Goal: Task Accomplishment & Management: Complete application form

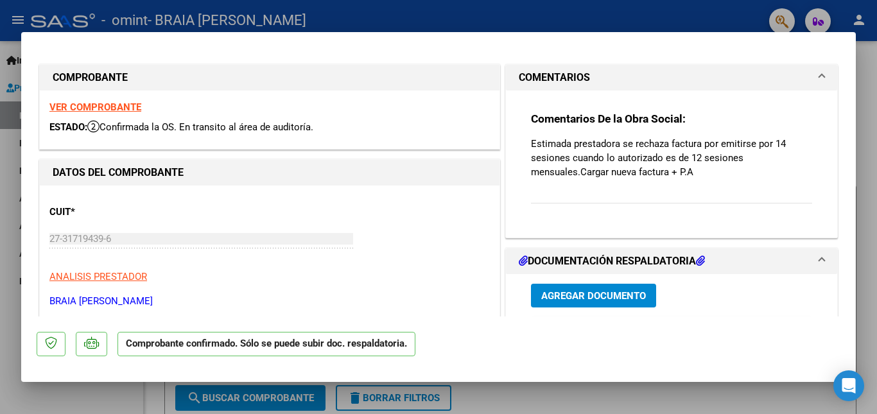
click at [819, 78] on span at bounding box center [821, 77] width 5 height 15
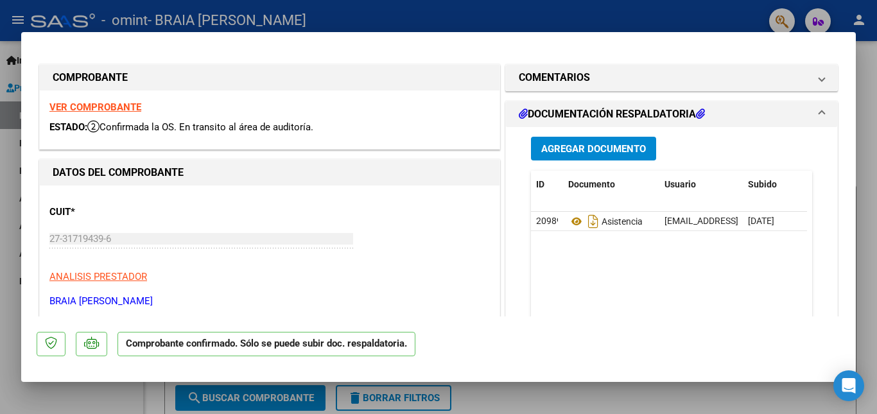
click at [528, 396] on div at bounding box center [438, 207] width 877 height 414
type input "$ 0,00"
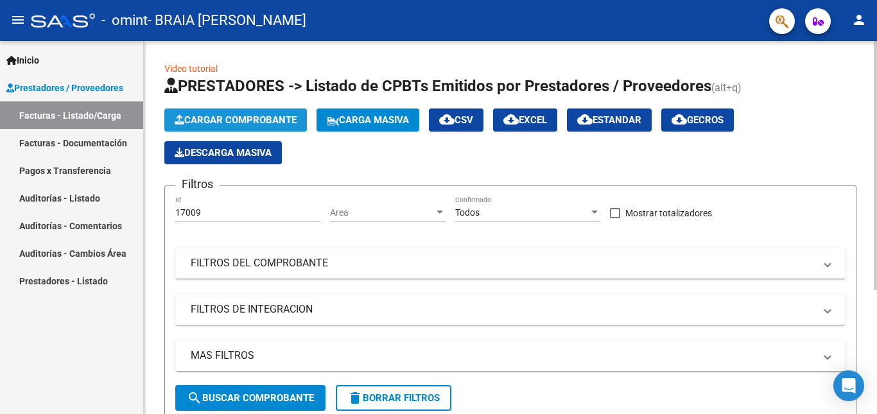
click at [257, 113] on button "Cargar Comprobante" at bounding box center [235, 119] width 142 height 23
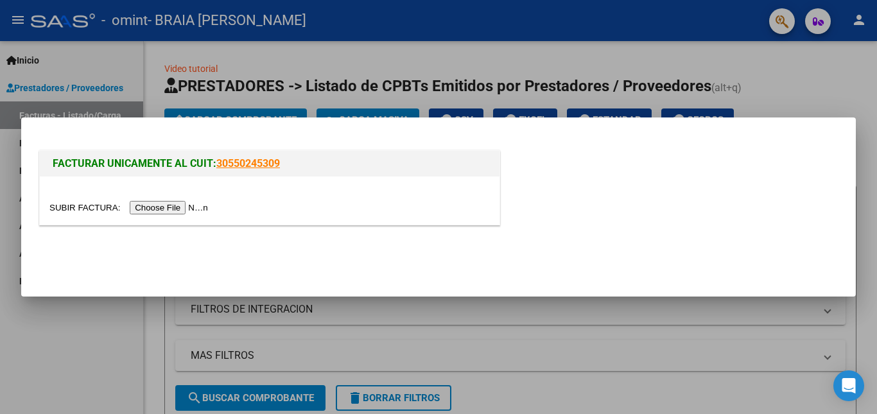
click at [191, 204] on input "file" at bounding box center [130, 207] width 162 height 13
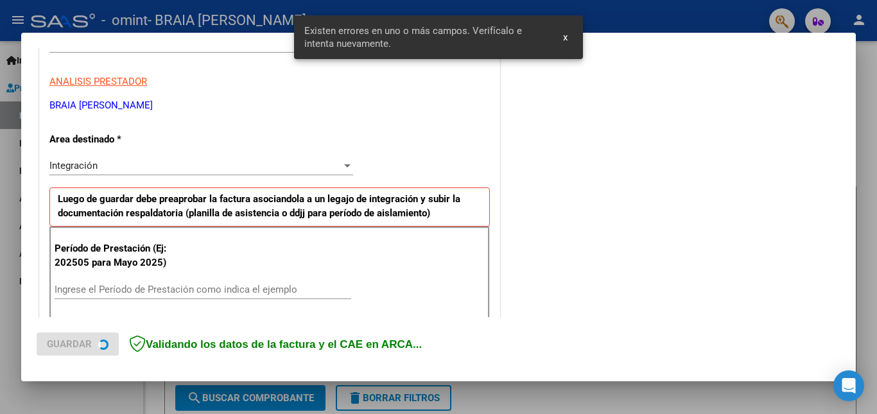
scroll to position [288, 0]
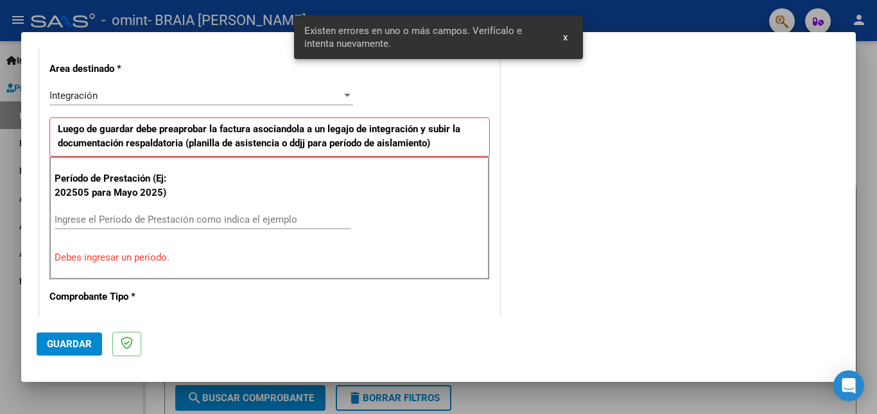
click at [237, 217] on input "Ingrese el Período de Prestación como indica el ejemplo" at bounding box center [203, 220] width 297 height 12
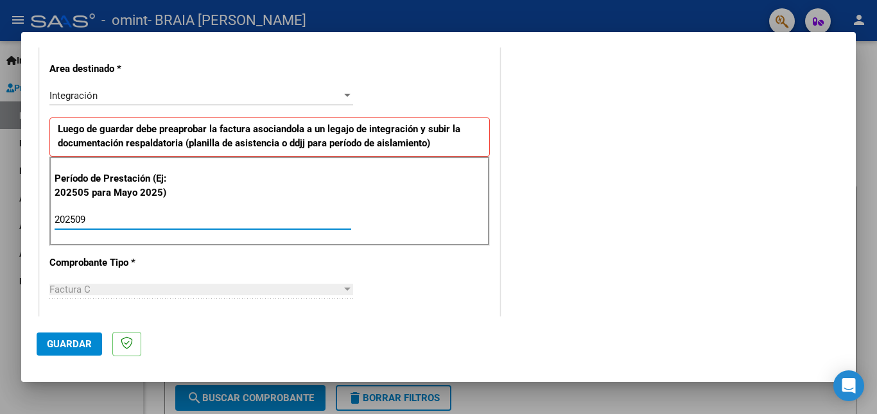
type input "202509"
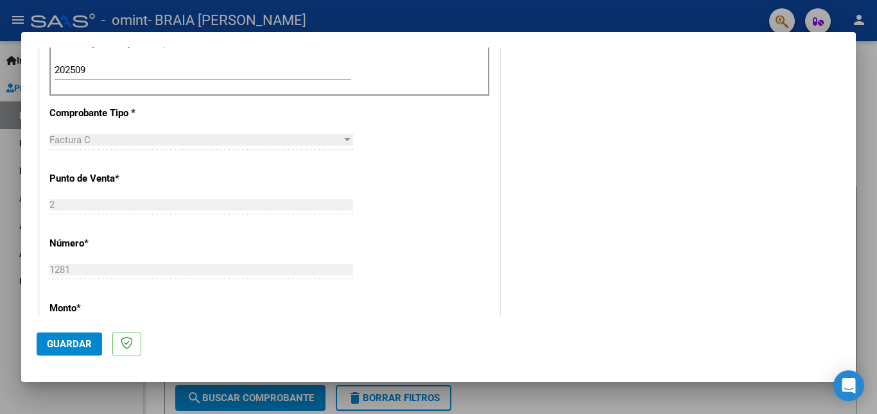
scroll to position [473, 0]
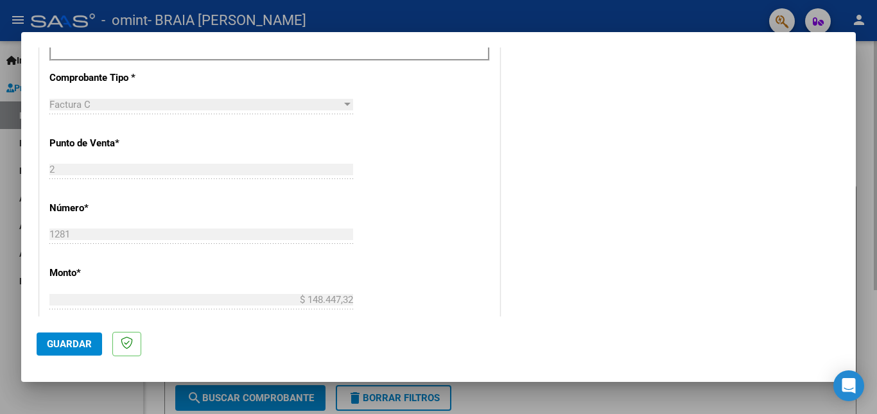
drag, startPoint x: 858, startPoint y: 179, endPoint x: 876, endPoint y: 269, distance: 91.8
click at [876, 269] on div at bounding box center [438, 207] width 877 height 414
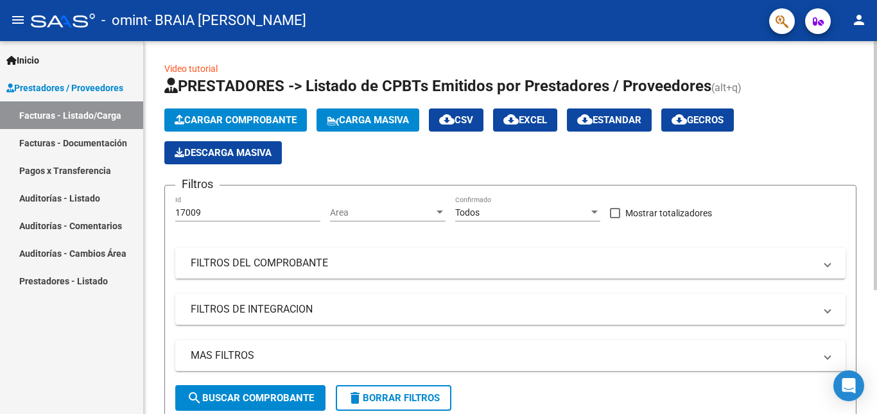
click at [257, 121] on span "Cargar Comprobante" at bounding box center [236, 120] width 122 height 12
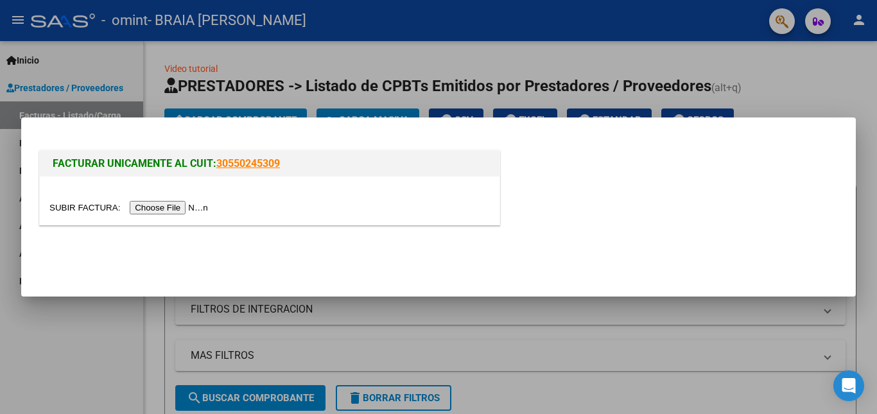
click at [196, 209] on input "file" at bounding box center [130, 207] width 162 height 13
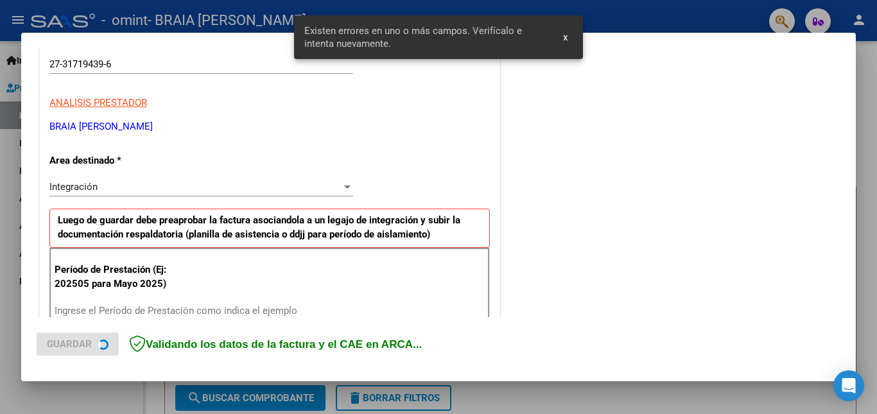
scroll to position [288, 0]
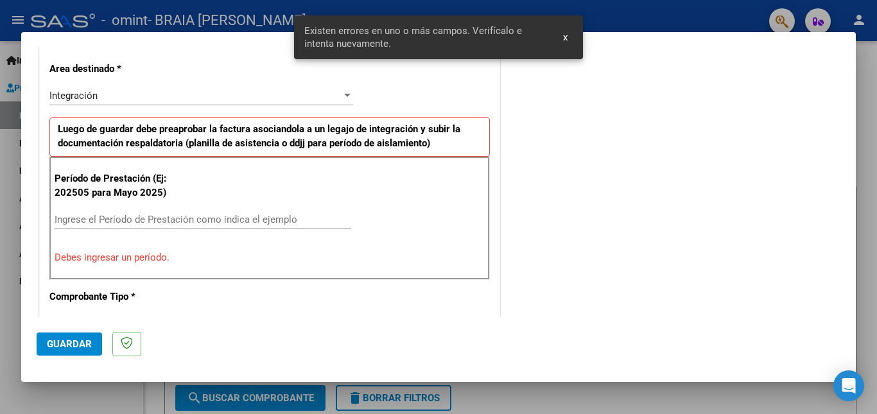
click at [98, 220] on input "Ingrese el Período de Prestación como indica el ejemplo" at bounding box center [203, 220] width 297 height 12
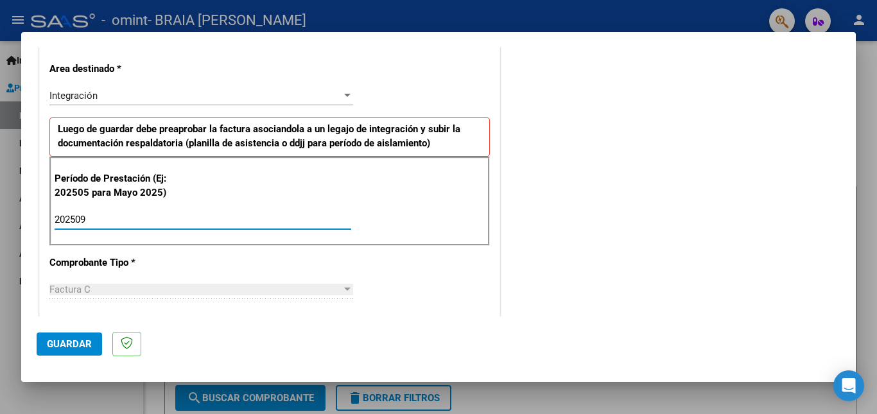
type input "202509"
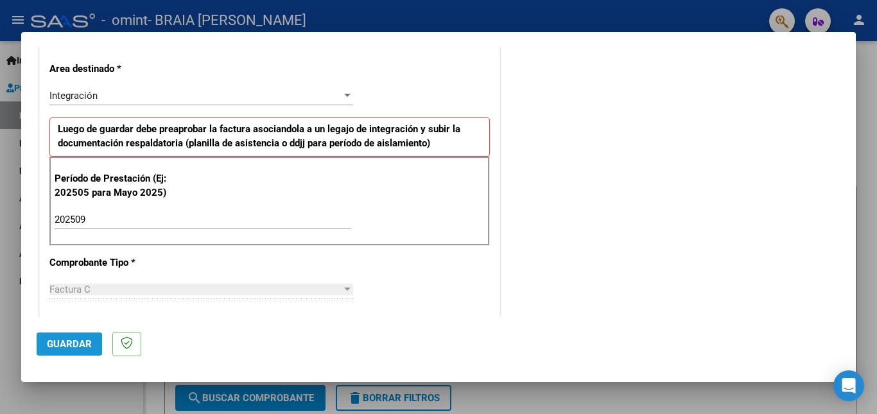
click at [74, 340] on span "Guardar" at bounding box center [69, 344] width 45 height 12
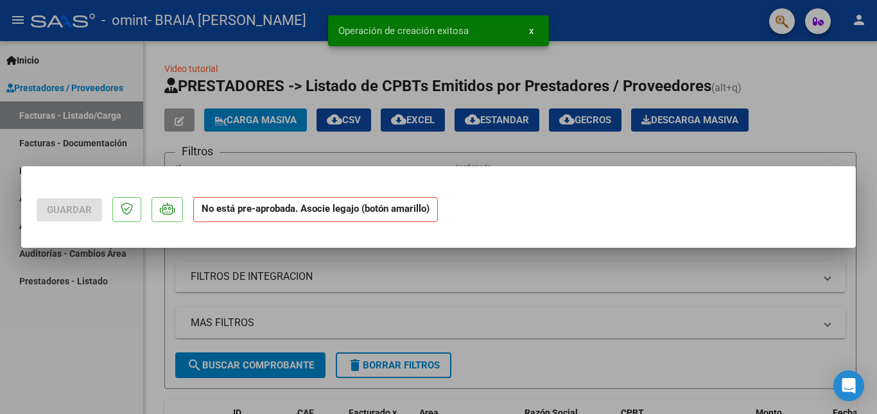
scroll to position [0, 0]
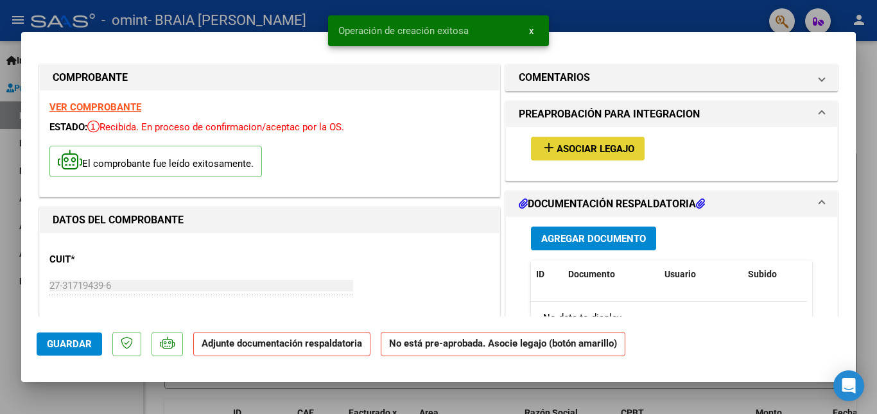
click at [573, 150] on span "Asociar Legajo" at bounding box center [595, 149] width 78 height 12
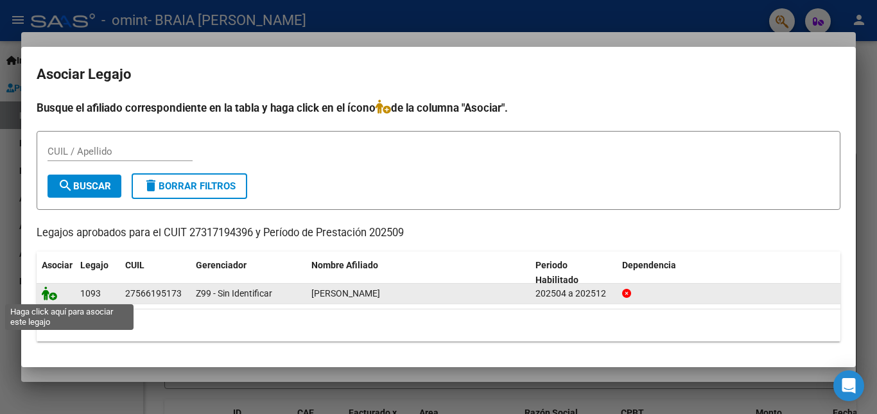
click at [53, 297] on icon at bounding box center [49, 293] width 15 height 14
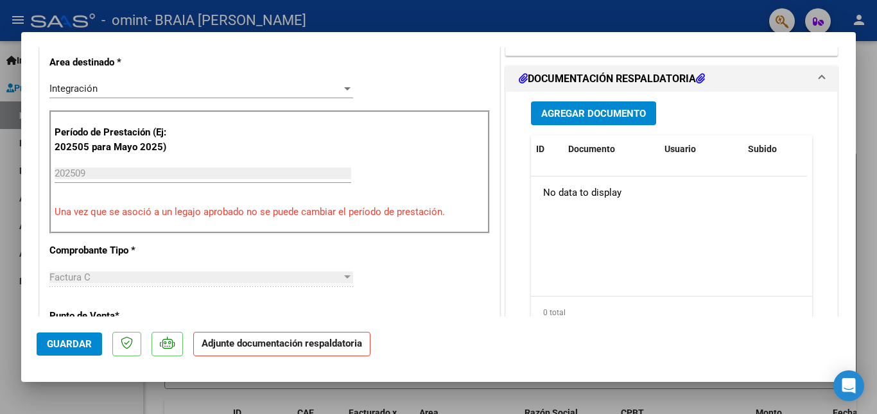
scroll to position [310, 0]
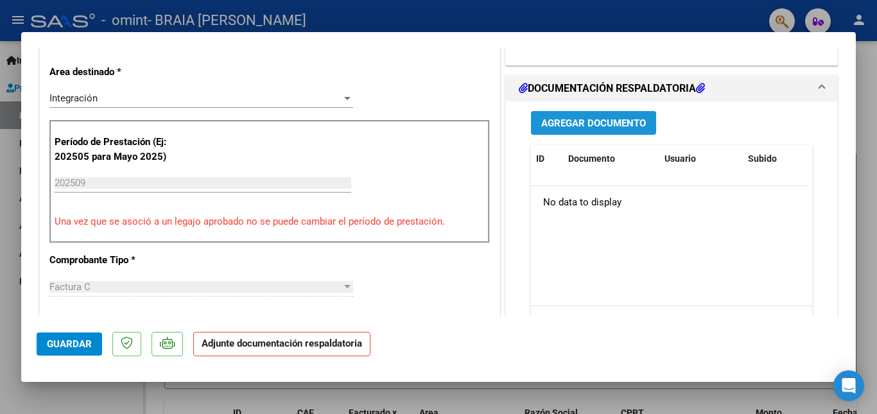
click at [584, 117] on span "Agregar Documento" at bounding box center [593, 123] width 105 height 12
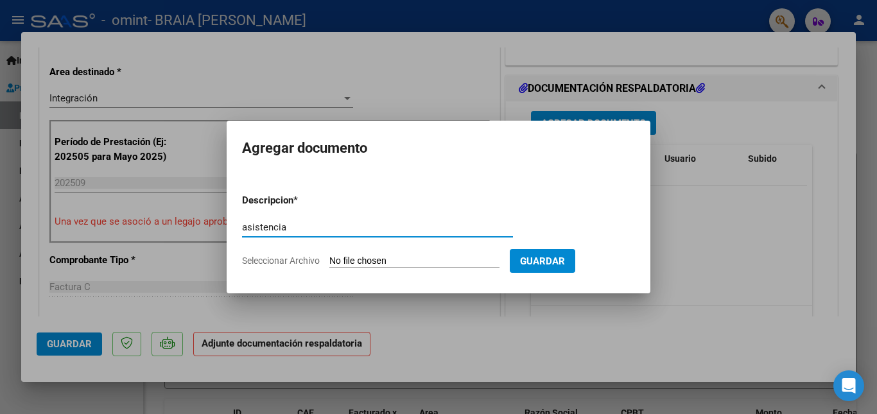
type input "asistencia"
click at [437, 259] on input "Seleccionar Archivo" at bounding box center [414, 261] width 170 height 12
type input "C:\fakepath\sofi b asistencia septiembre .pdf"
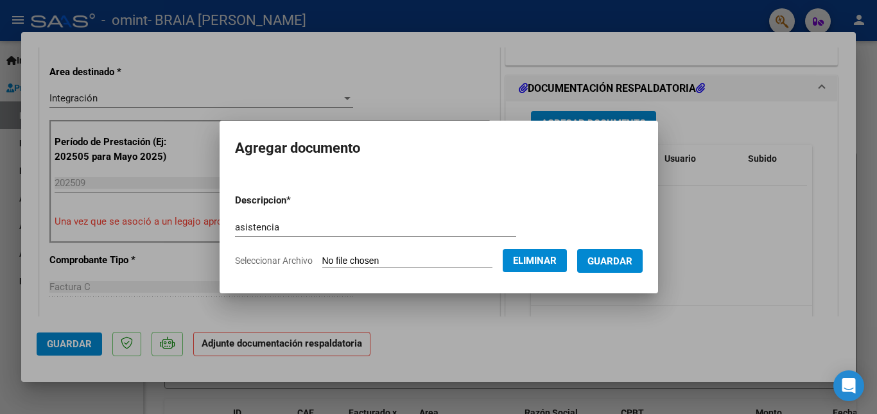
click at [613, 259] on span "Guardar" at bounding box center [609, 261] width 45 height 12
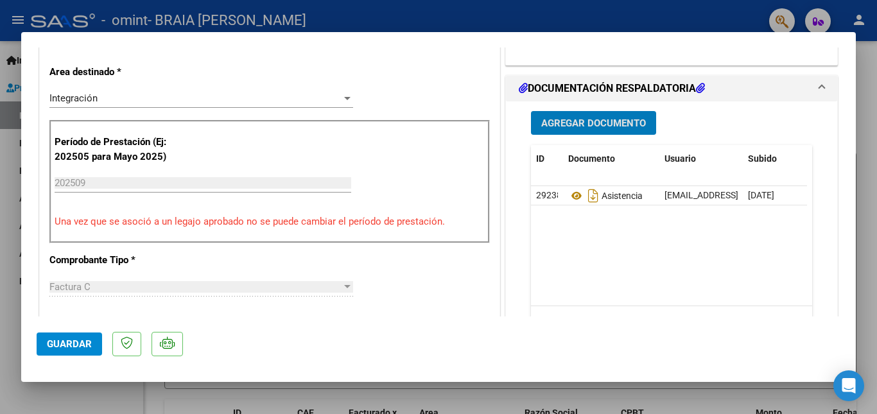
click at [78, 348] on span "Guardar" at bounding box center [69, 344] width 45 height 12
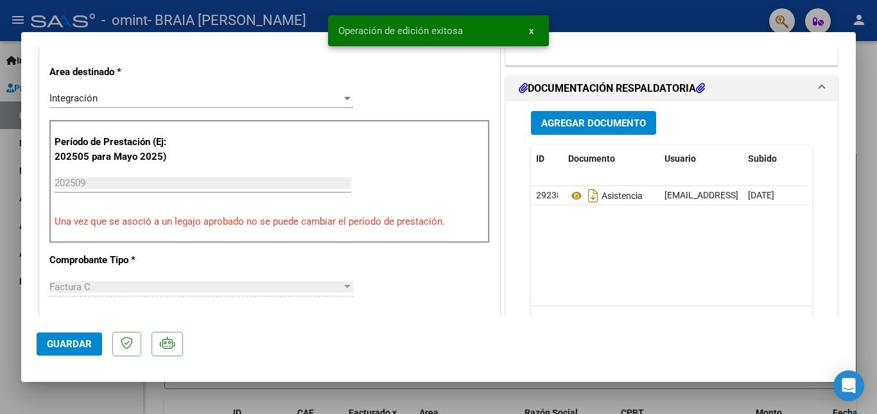
click at [834, 159] on mat-dialog-content "COMPROBANTE VER COMPROBANTE ESTADO: Recibida. En proceso de confirmacion/acepta…" at bounding box center [438, 181] width 834 height 269
click at [121, 345] on icon at bounding box center [127, 342] width 12 height 13
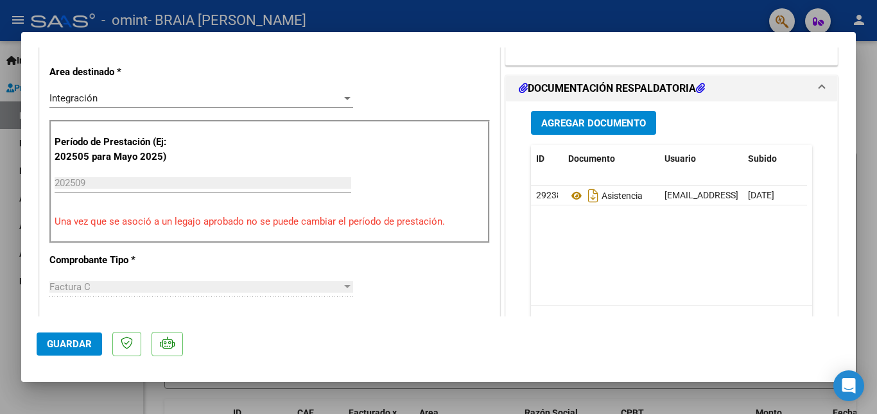
click at [701, 19] on div at bounding box center [438, 207] width 877 height 414
type input "$ 0,00"
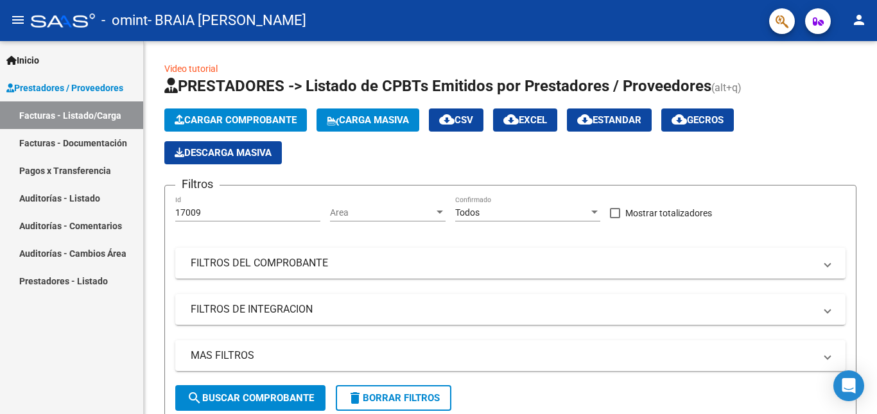
click at [15, 21] on mat-icon "menu" at bounding box center [17, 19] width 15 height 15
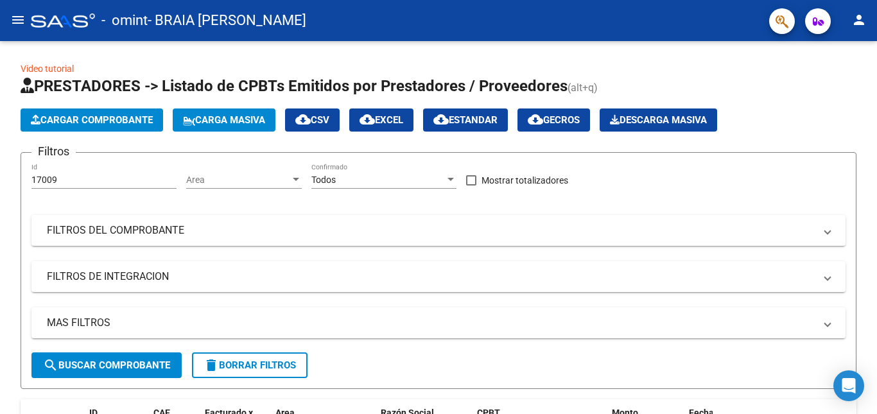
click at [15, 21] on mat-icon "menu" at bounding box center [17, 19] width 15 height 15
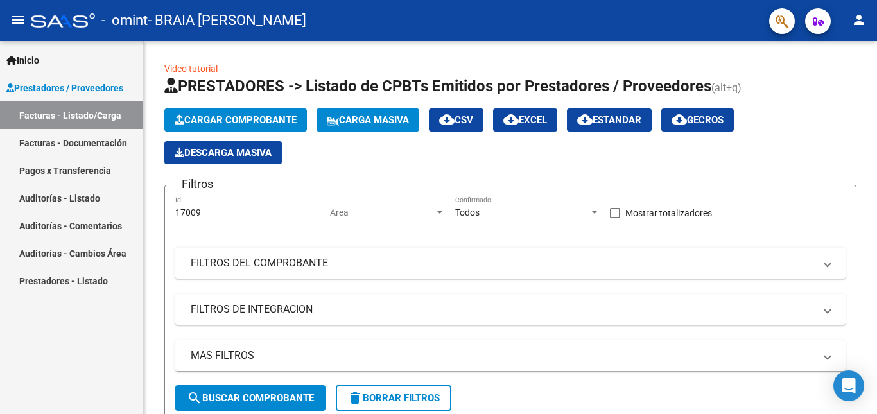
click at [92, 149] on link "Facturas - Documentación" at bounding box center [71, 143] width 143 height 28
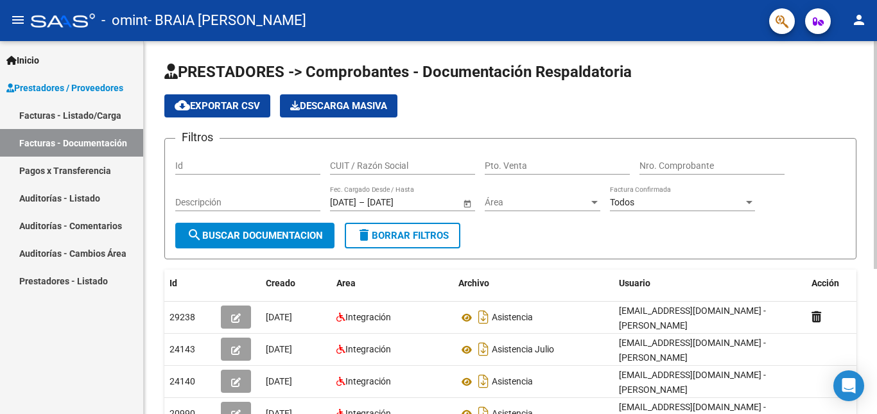
click at [876, 164] on div at bounding box center [875, 155] width 3 height 228
